Goal: Check status: Check status

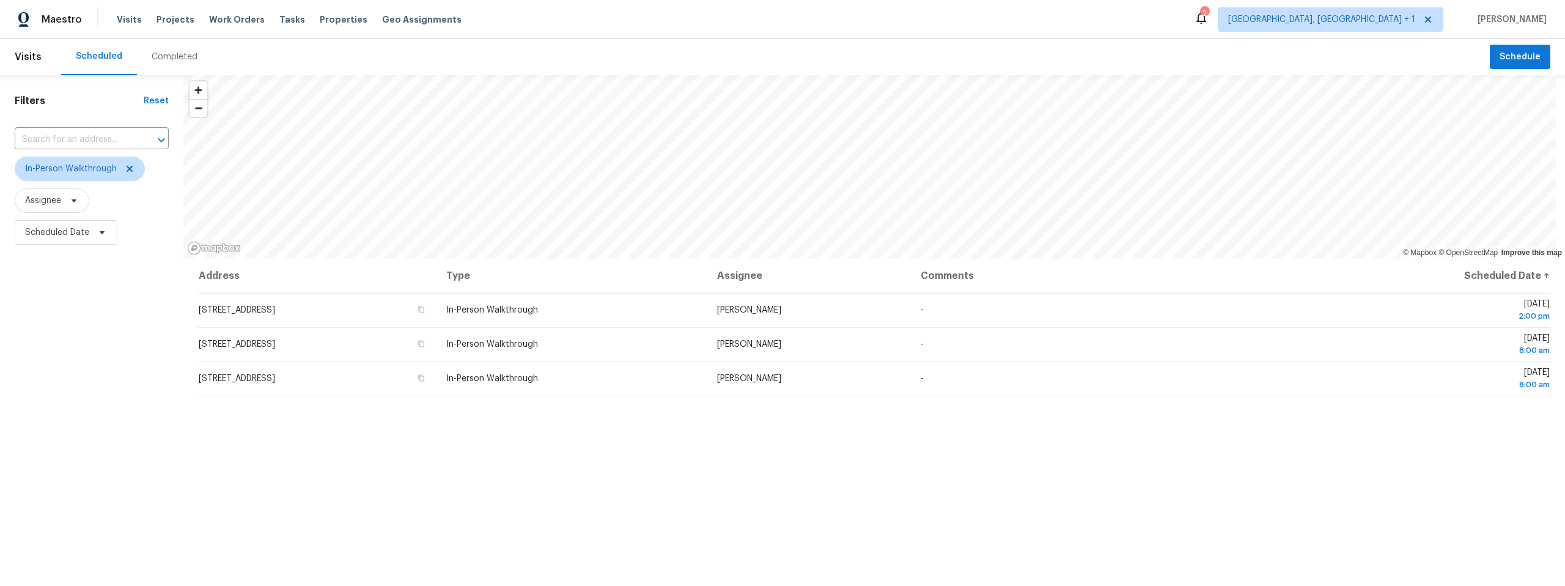
click at [167, 53] on div "Completed" at bounding box center [175, 57] width 46 height 12
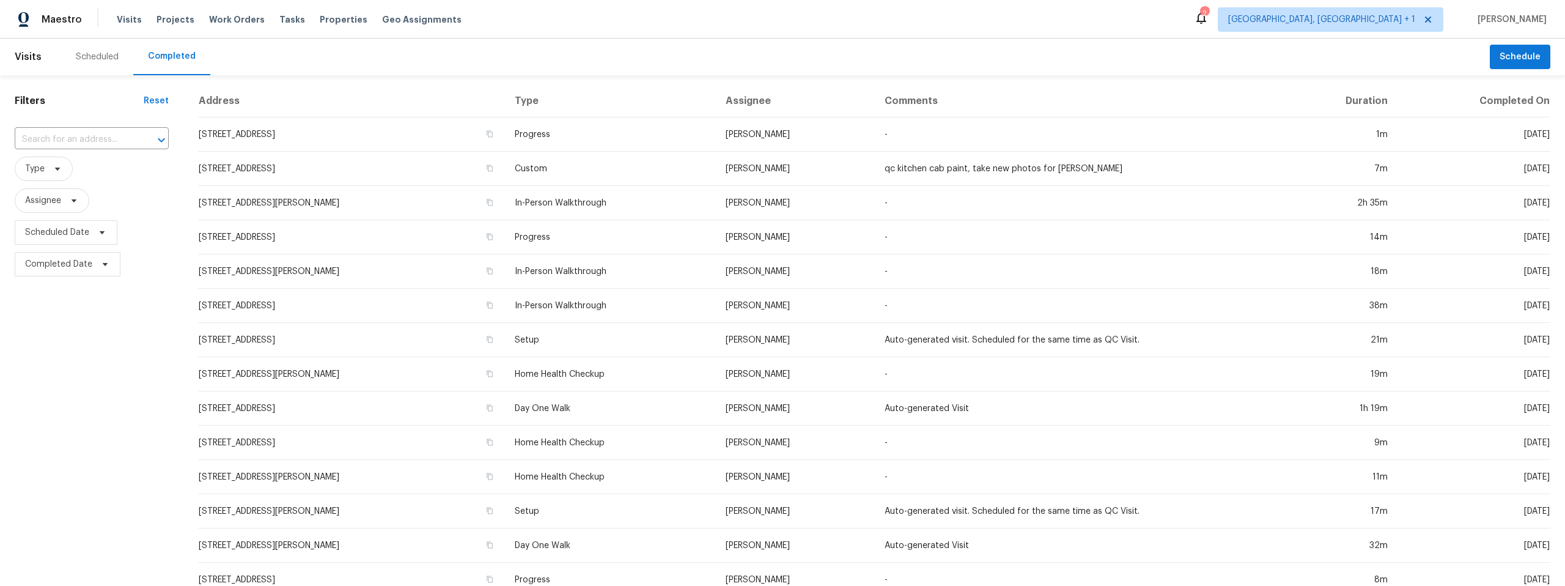
click at [95, 56] on div "Scheduled" at bounding box center [97, 57] width 43 height 12
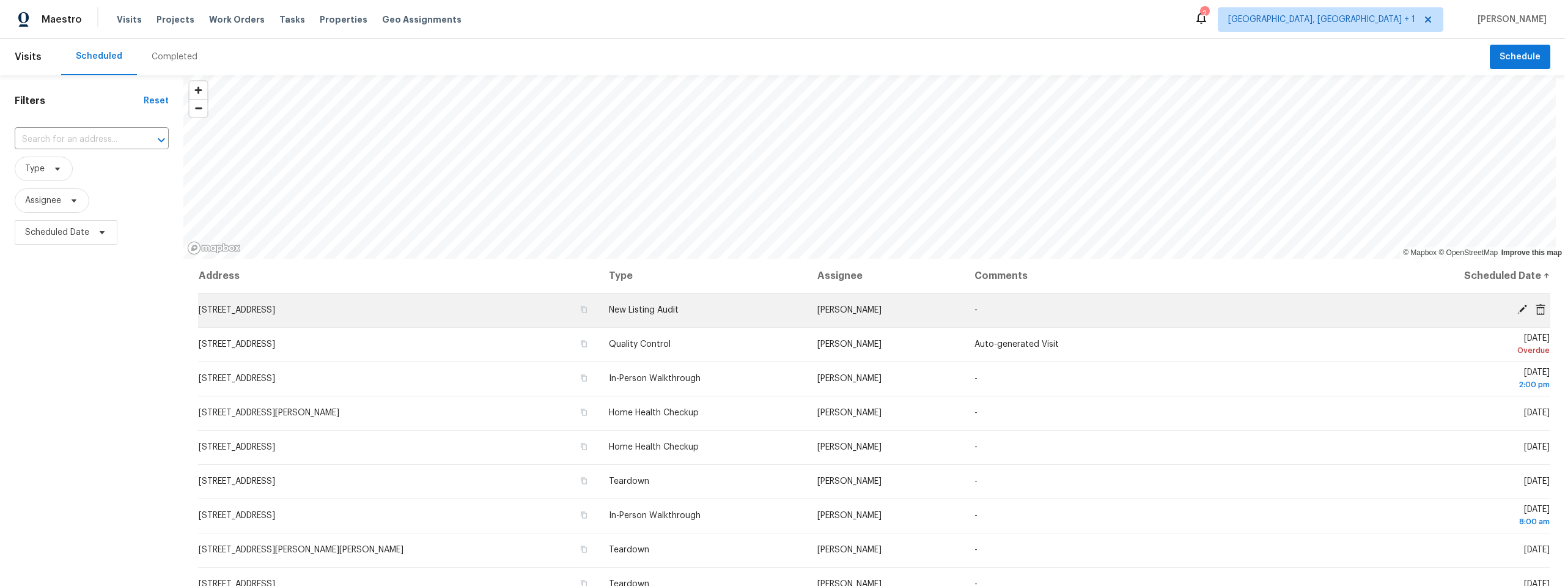
click at [1517, 307] on icon at bounding box center [1522, 309] width 10 height 10
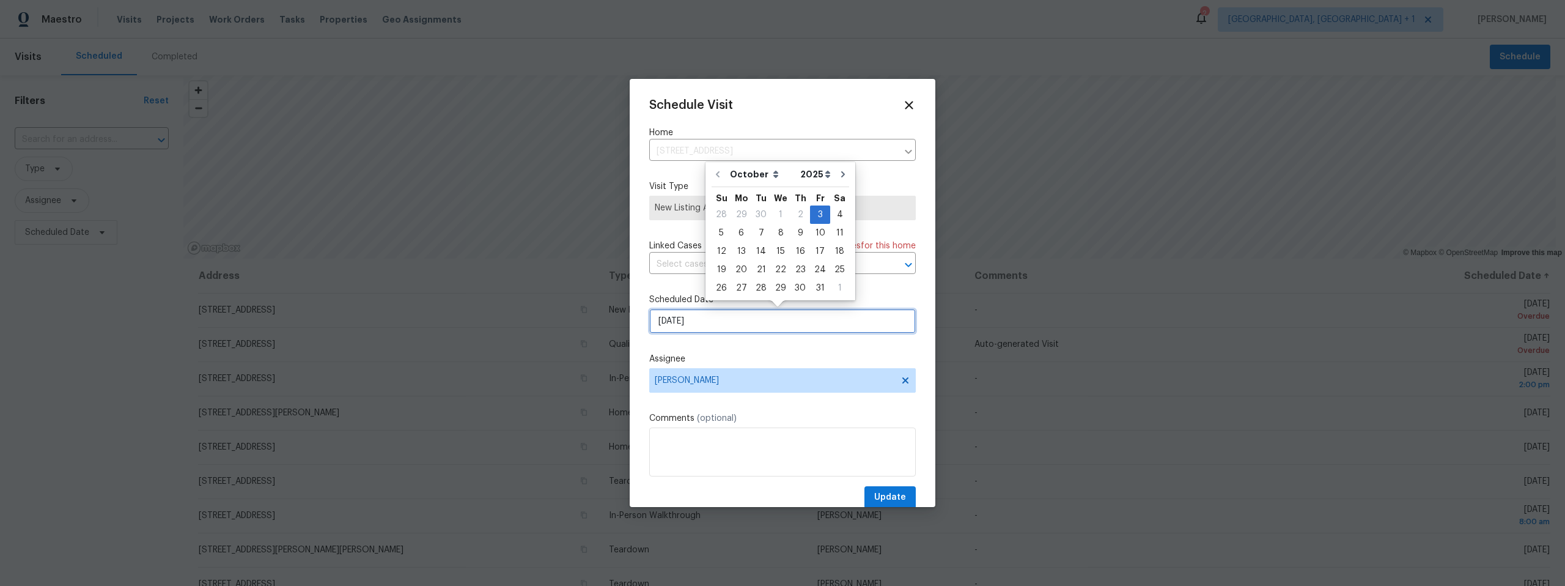
click at [765, 327] on input "10/3/2025" at bounding box center [782, 321] width 266 height 24
drag, startPoint x: 741, startPoint y: 232, endPoint x: 751, endPoint y: 260, distance: 30.3
click at [741, 232] on div "6" at bounding box center [741, 232] width 20 height 17
type input "10/6/2025"
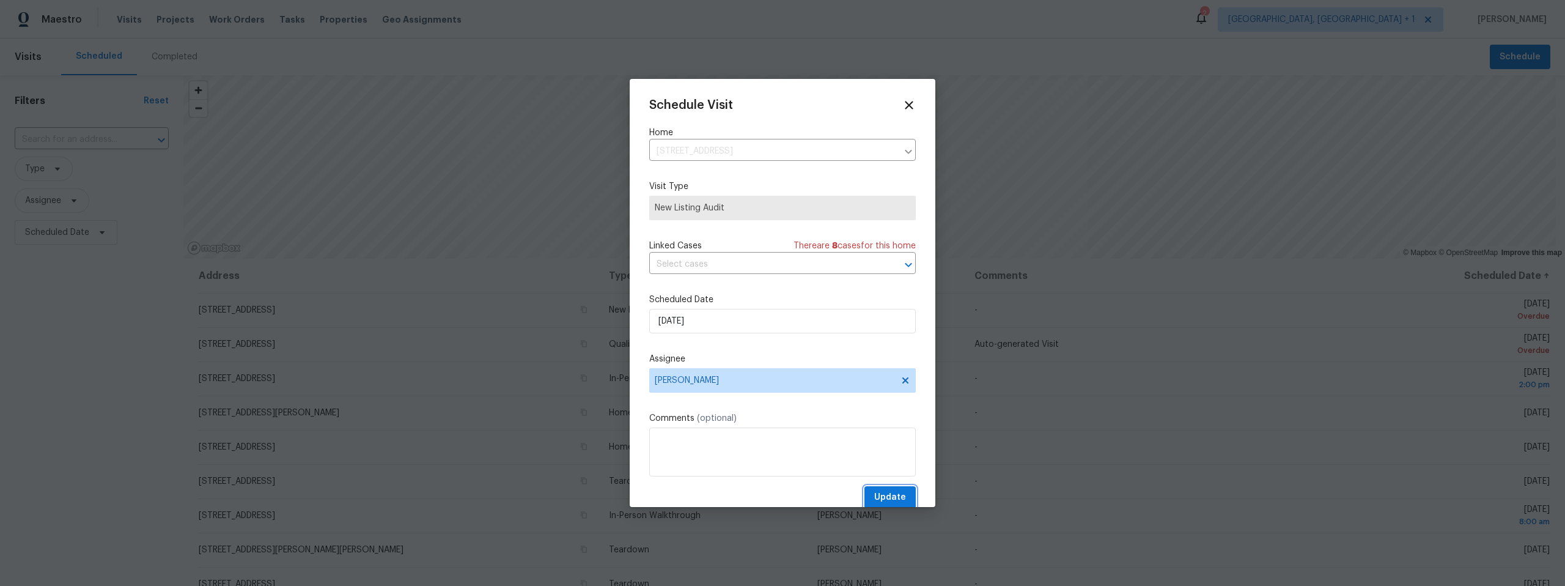
click at [881, 491] on span "Update" at bounding box center [890, 497] width 32 height 15
